Goal: Task Accomplishment & Management: Manage account settings

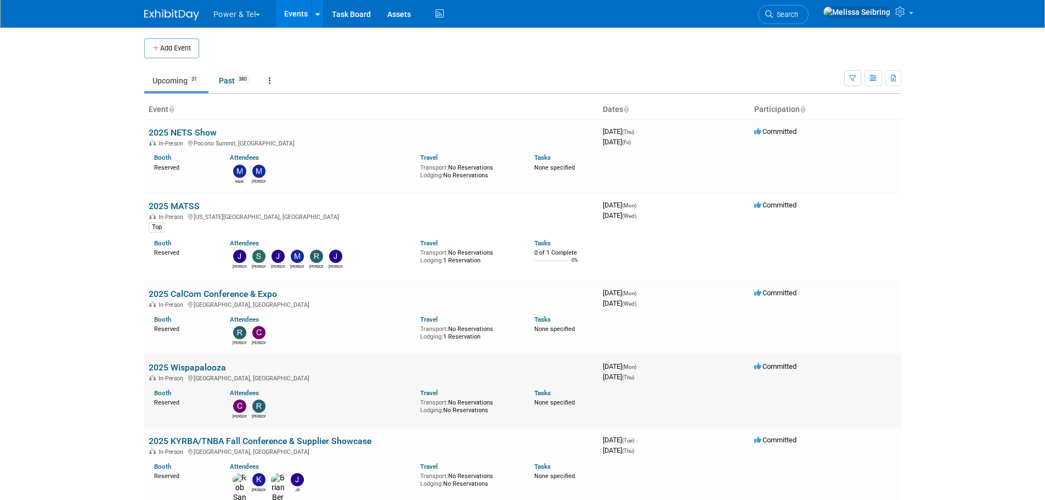
click at [201, 365] on link "2025 Wispapalooza" at bounding box center [187, 367] width 77 height 10
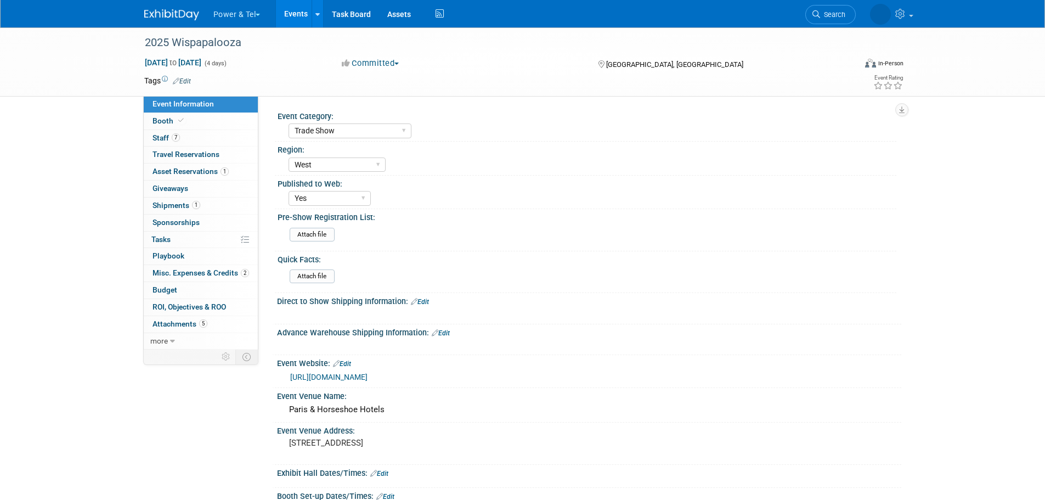
select select "Trade Show"
select select "West"
select select "Yes"
click at [158, 137] on span "Staff 7" at bounding box center [165, 137] width 27 height 9
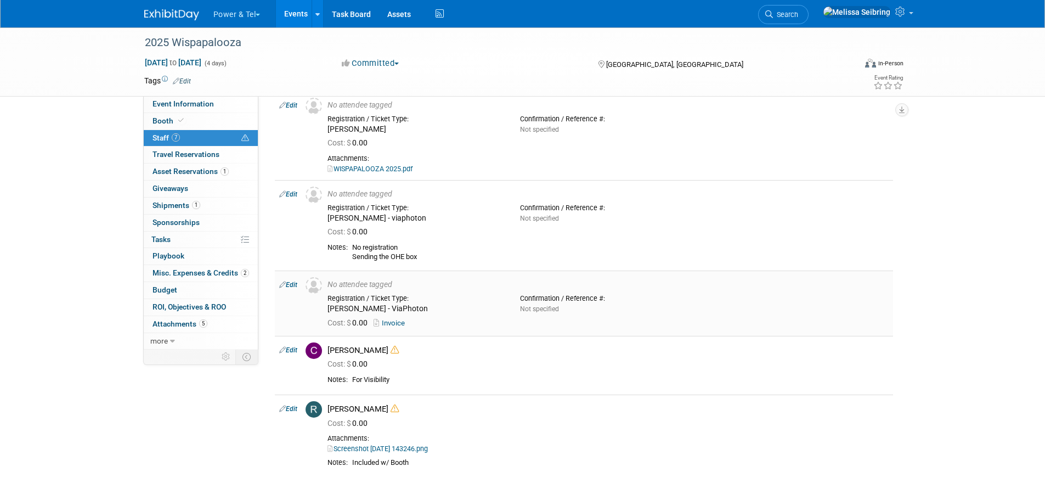
scroll to position [219, 0]
